Goal: Transaction & Acquisition: Register for event/course

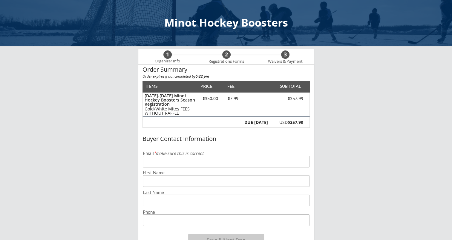
click at [192, 161] on input "email" at bounding box center [226, 162] width 167 height 12
click at [87, 160] on div "Minot Hockey Boosters 1 Organizer Info 2 Registrations Forms 3 Waivers & Paymen…" at bounding box center [226, 213] width 452 height 427
click at [155, 163] on input "email" at bounding box center [226, 162] width 167 height 12
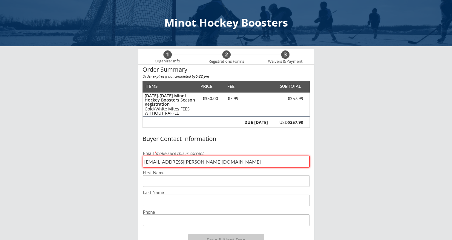
type input "[EMAIL_ADDRESS][PERSON_NAME][DOMAIN_NAME]"
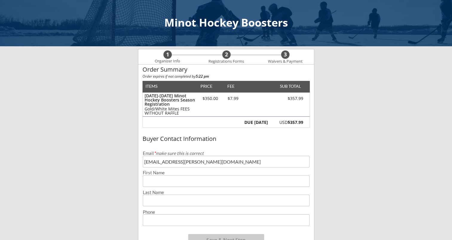
type input "C"
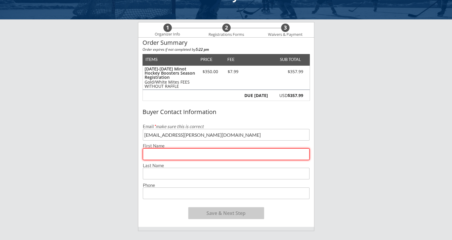
scroll to position [23, 0]
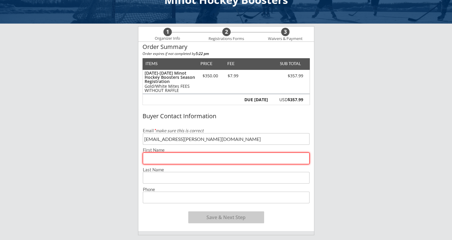
click at [177, 162] on input "input" at bounding box center [226, 159] width 167 height 12
click at [311, 115] on div "Buyer Contact Information" at bounding box center [226, 116] width 176 height 9
click at [250, 157] on input "input" at bounding box center [226, 159] width 167 height 12
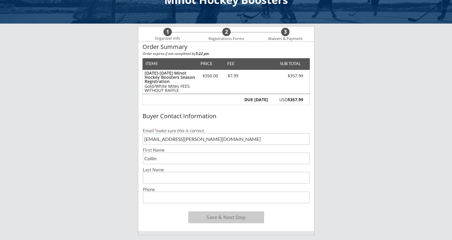
type input "Collin"
type input "[PERSON_NAME]"
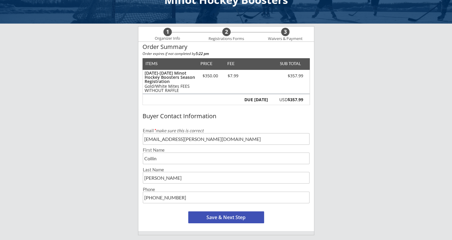
type input "[PHONE_NUMBER]"
click at [219, 215] on button "Save & Next Step" at bounding box center [226, 218] width 76 height 12
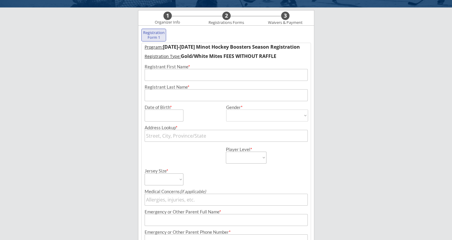
scroll to position [43, 0]
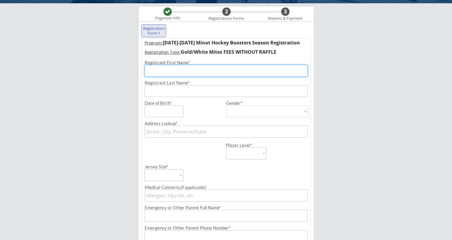
click at [180, 70] on input "input" at bounding box center [226, 71] width 163 height 12
type input "Bridger"
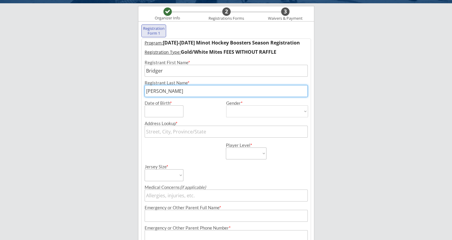
type input "[PERSON_NAME]"
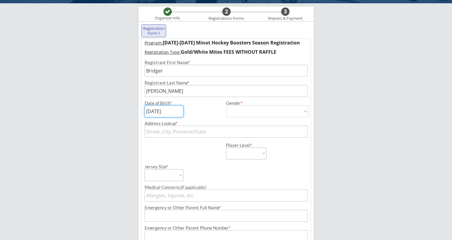
type input "[DATE]"
click at [305, 113] on select "[DEMOGRAPHIC_DATA] [DEMOGRAPHIC_DATA]" at bounding box center [267, 112] width 82 height 12
select select ""[DEMOGRAPHIC_DATA]""
click at [226, 106] on select "[DEMOGRAPHIC_DATA] [DEMOGRAPHIC_DATA]" at bounding box center [267, 112] width 82 height 12
type input "[DEMOGRAPHIC_DATA]"
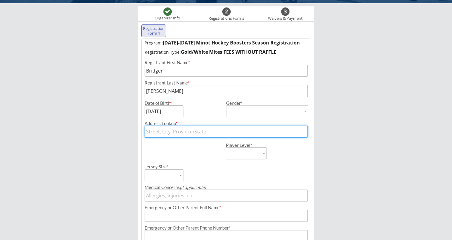
click at [207, 133] on input "text" at bounding box center [226, 132] width 163 height 12
type input "1804"
type input "[STREET_ADDRESS]"
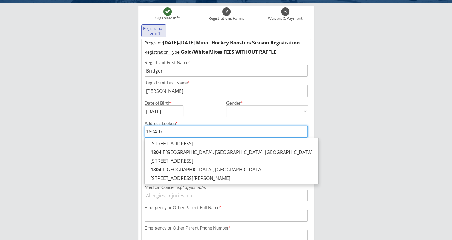
type input "1804 Ter"
type input "[STREET_ADDRESS]"
type input "1804 Terr"
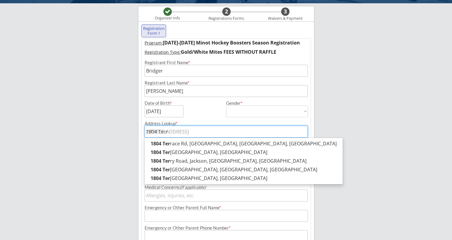
type input "[STREET_ADDRESS]"
type input "1804 Terra"
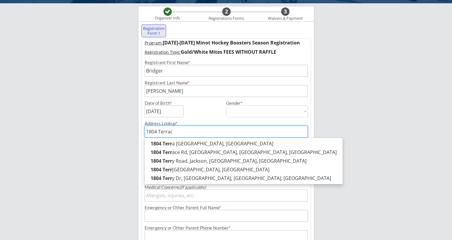
type input "1804 Terrace"
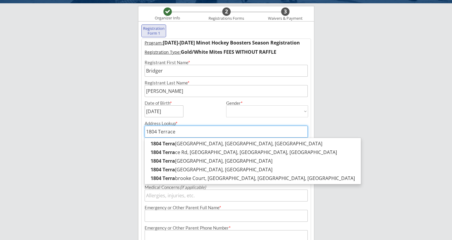
type input "[STREET_ADDRESS]"
type input "1804 Terrace"
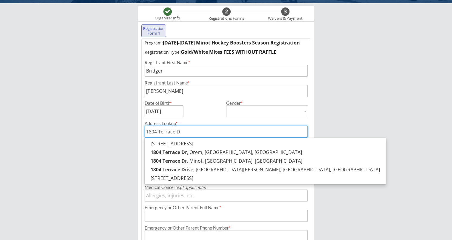
type input "[STREET_ADDRESS]"
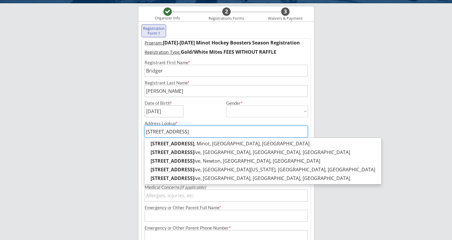
type input "[STREET_ADDRESS]"
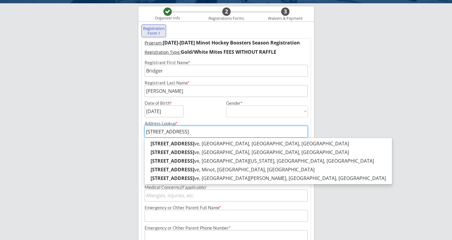
type input "[STREET_ADDRESS]"
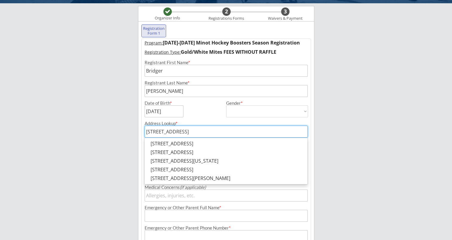
type input "[STREET_ADDRESS]"
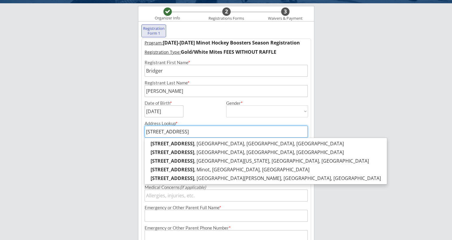
type input "[STREET_ADDRESS]"
click at [207, 112] on div "Date of Birth *" at bounding box center [184, 109] width 78 height 16
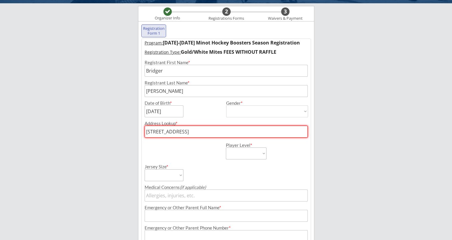
click at [199, 132] on input "[STREET_ADDRESS]" at bounding box center [226, 132] width 163 height 12
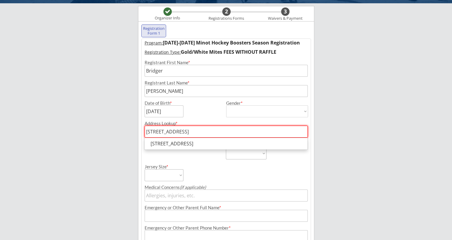
type input "[STREET_ADDRESS]"
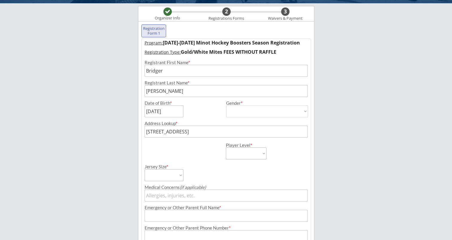
click at [296, 170] on div "Jersey Size * Adult Small Adult Medium Adult Large Adult XL Goalie Cut" at bounding box center [226, 171] width 169 height 22
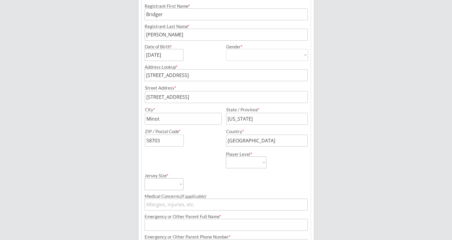
scroll to position [114, 0]
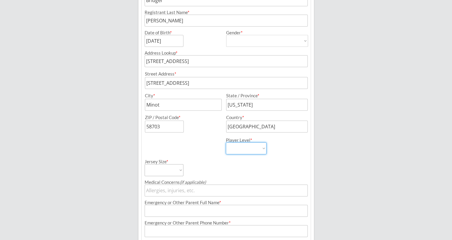
click at [262, 148] on select "Learn to Play Boys Learn to Play Girls Maroon Mites Gold/White Mites Squirts Pe…" at bounding box center [246, 149] width 41 height 12
select select ""Gold/White Mites""
click at [226, 143] on select "Learn to Play Boys Learn to Play Girls Maroon Mites Gold/White Mites Squirts Pe…" at bounding box center [246, 149] width 41 height 12
click at [179, 171] on select "Adult Small Adult Medium Adult Large Adult XL Goalie Cut" at bounding box center [164, 170] width 39 height 12
click at [145, 164] on select "Adult Small Adult Medium Adult Large Adult XL Goalie Cut" at bounding box center [164, 170] width 39 height 12
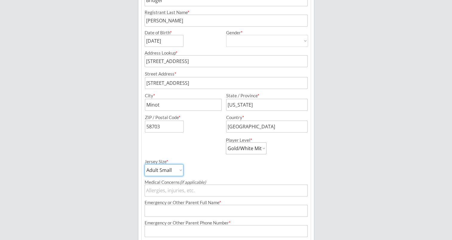
click at [181, 171] on select "Adult Small Adult Medium Adult Large Adult XL Goalie Cut" at bounding box center [164, 170] width 39 height 12
select select ""Adult Medium""
click at [145, 164] on select "Adult Small Adult Medium Adult Large Adult XL Goalie Cut" at bounding box center [164, 170] width 39 height 12
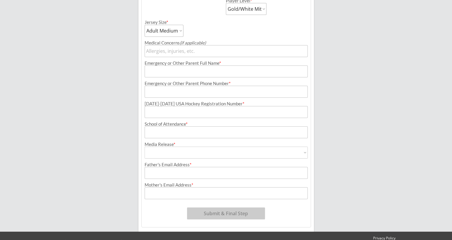
scroll to position [265, 0]
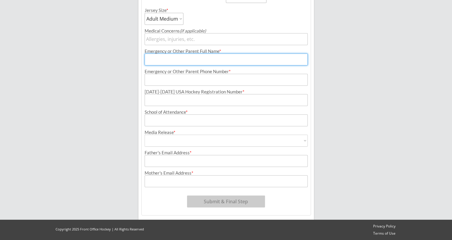
click at [199, 57] on input "input" at bounding box center [226, 59] width 163 height 12
type input "[PERSON_NAME]"
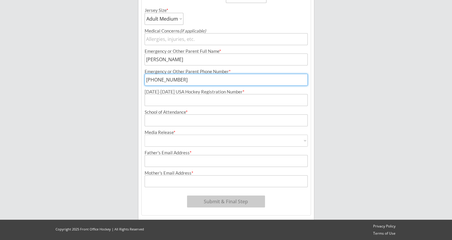
type input "[PHONE_NUMBER]"
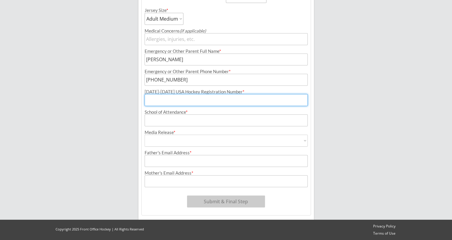
click at [157, 99] on input "input" at bounding box center [226, 100] width 163 height 12
type input "245604884SMITH"
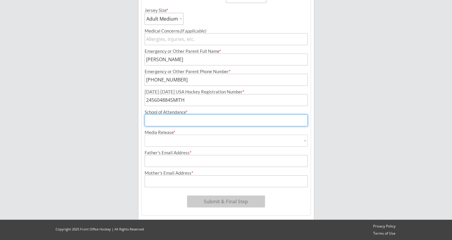
click at [163, 120] on input "input" at bounding box center [226, 120] width 163 height 12
type input "[PERSON_NAME][GEOGRAPHIC_DATA]"
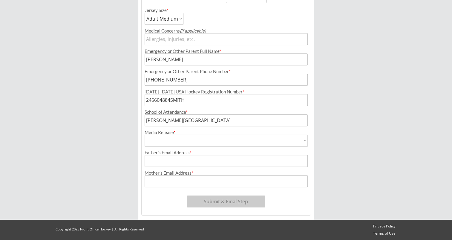
click at [304, 141] on select "Yes No" at bounding box center [226, 141] width 163 height 12
select select ""Yes""
click at [145, 135] on select "Yes No" at bounding box center [226, 141] width 163 height 12
type input "Yes"
click at [218, 163] on input "input" at bounding box center [226, 161] width 163 height 12
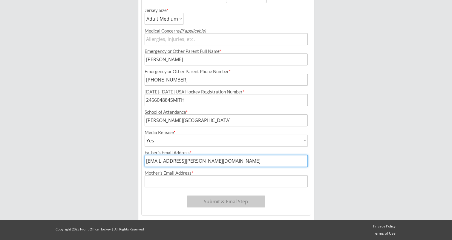
type input "[EMAIL_ADDRESS][PERSON_NAME][DOMAIN_NAME]"
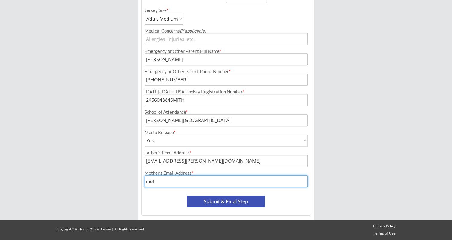
type input "[EMAIL_ADDRESS][DOMAIN_NAME]"
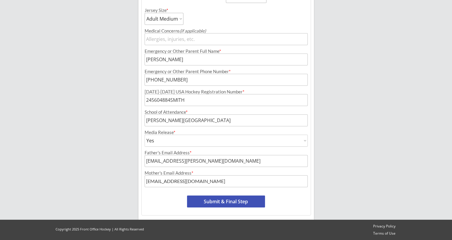
click at [211, 201] on button "Submit & Final Step" at bounding box center [226, 202] width 78 height 12
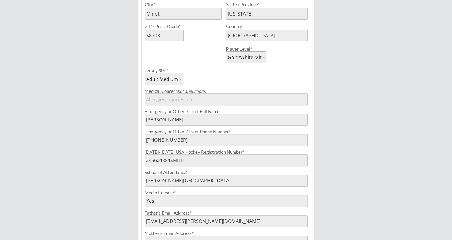
scroll to position [0, 0]
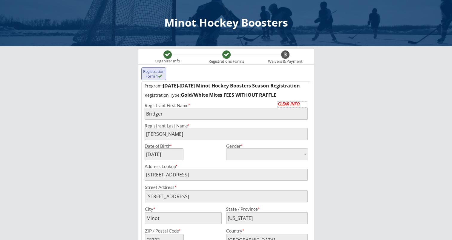
click at [297, 105] on div "CLEAR INFO" at bounding box center [293, 104] width 30 height 4
select select ""PLACEHOLDER_1427118222253""
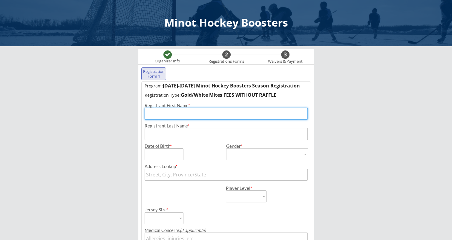
click at [194, 113] on input "input" at bounding box center [226, 114] width 163 height 12
type input "Bridger"
type input "[PERSON_NAME]"
type input "[DATE]"
type input "[STREET_ADDRESS]"
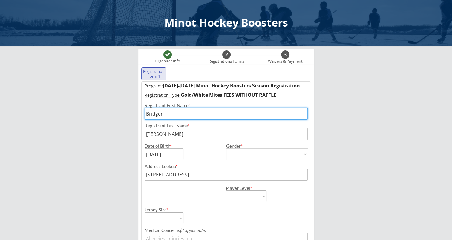
type input "[PERSON_NAME]"
type input "[PHONE_NUMBER]"
type input "245604884SMITH"
type input "[PERSON_NAME][GEOGRAPHIC_DATA]"
type input "[EMAIL_ADDRESS][PERSON_NAME][DOMAIN_NAME]"
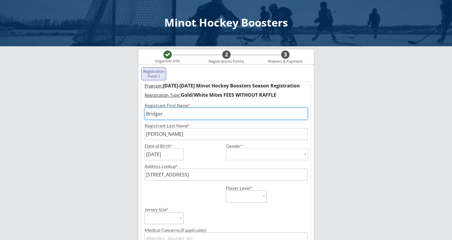
type input "[EMAIL_ADDRESS][DOMAIN_NAME]"
type input "[STREET_ADDRESS]"
type input "Minot"
type input "[US_STATE]"
type input "58703"
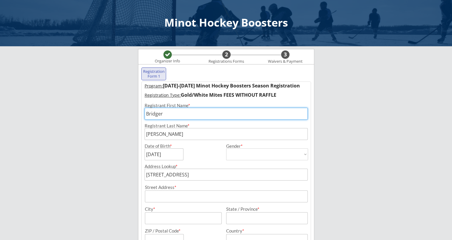
type input "[GEOGRAPHIC_DATA]"
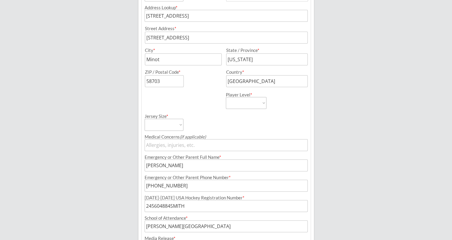
click at [179, 127] on select "Adult Small Adult Medium Adult Large Adult XL Goalie Cut" at bounding box center [164, 125] width 39 height 12
select select ""Adult Small""
click at [145, 119] on select "Adult Small Adult Medium Adult Large Adult XL Goalie Cut" at bounding box center [164, 125] width 39 height 12
click at [264, 104] on select "Learn to Play Boys Learn to Play Girls Maroon Mites Gold/White Mites Squirts Pe…" at bounding box center [246, 103] width 41 height 12
select select ""Gold/White Mites""
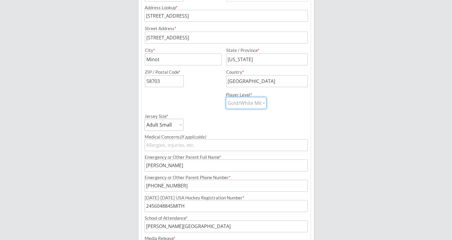
click at [226, 97] on select "Learn to Play Boys Learn to Play Girls Maroon Mites Gold/White Mites Squirts Pe…" at bounding box center [246, 103] width 41 height 12
click at [251, 120] on div "Jersey Size * Adult Small Adult Medium Adult Large Adult XL Goalie Cut" at bounding box center [226, 120] width 169 height 22
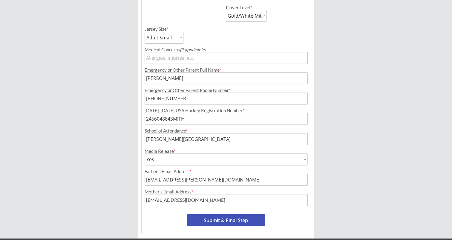
scroll to position [265, 0]
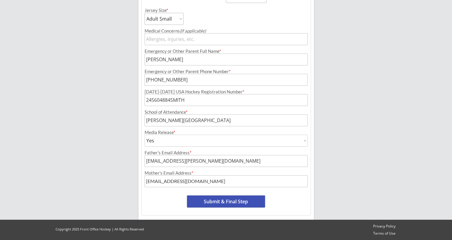
click at [222, 200] on button "Submit & Final Step" at bounding box center [226, 202] width 78 height 12
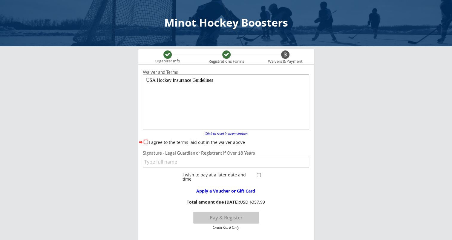
scroll to position [33, 0]
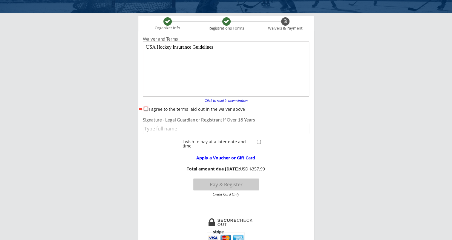
click at [146, 108] on input "I agree to the terms laid out in the waiver above" at bounding box center [146, 109] width 4 height 4
checkbox input "true"
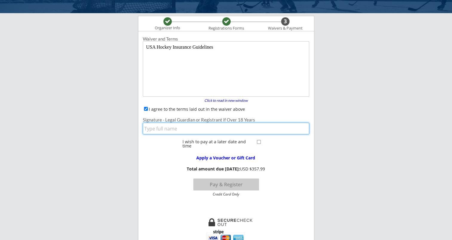
click at [233, 129] on input "input" at bounding box center [226, 129] width 166 height 12
type input "[PERSON_NAME]"
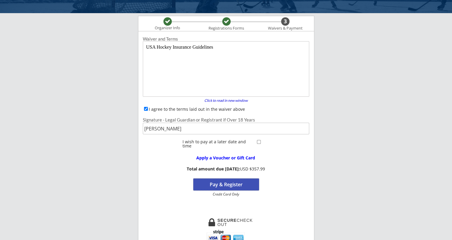
click at [227, 184] on button "Pay & Register" at bounding box center [226, 185] width 66 height 12
